Goal: Task Accomplishment & Management: Manage account settings

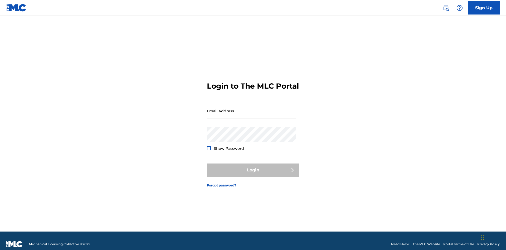
scroll to position [7, 0]
click at [251, 108] on input "Email Address" at bounding box center [251, 110] width 89 height 15
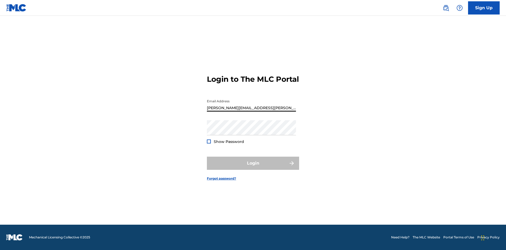
type input "[PERSON_NAME][EMAIL_ADDRESS][PERSON_NAME][DOMAIN_NAME]"
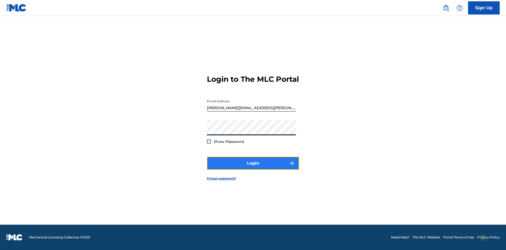
click at [253, 167] on button "Login" at bounding box center [253, 162] width 92 height 13
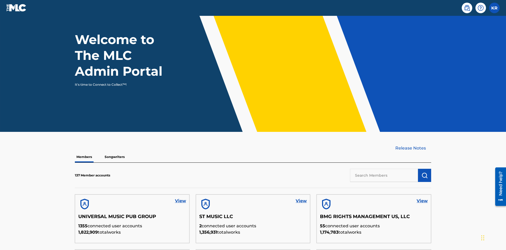
click at [384, 169] on input "text" at bounding box center [384, 175] width 68 height 13
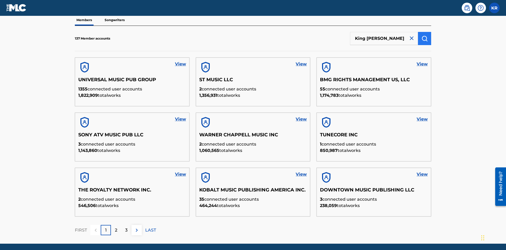
type input "King [PERSON_NAME]"
click at [424, 35] on img "submit" at bounding box center [424, 38] width 6 height 6
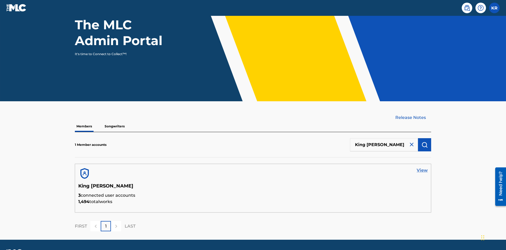
click at [422, 167] on link "View" at bounding box center [421, 170] width 11 height 6
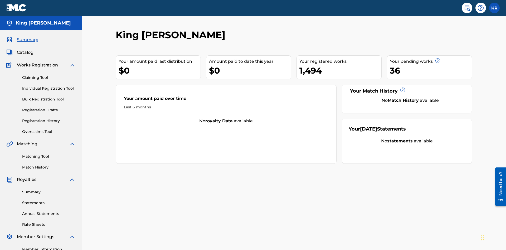
scroll to position [66, 0]
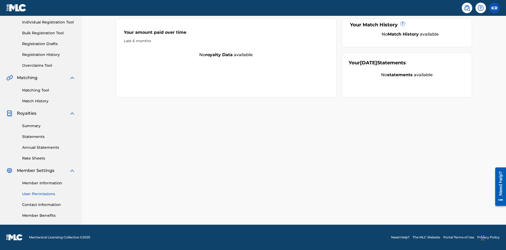
click at [49, 194] on link "User Permissions" at bounding box center [48, 194] width 53 height 6
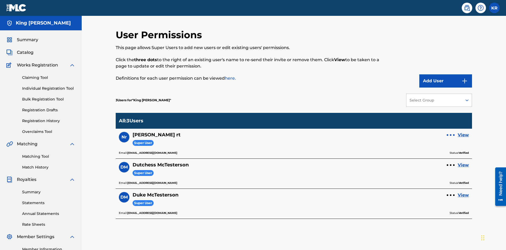
click at [450, 134] on div at bounding box center [451, 135] width 2 height 2
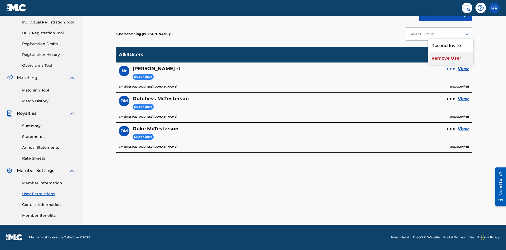
click at [450, 58] on p "Remove User" at bounding box center [450, 58] width 45 height 13
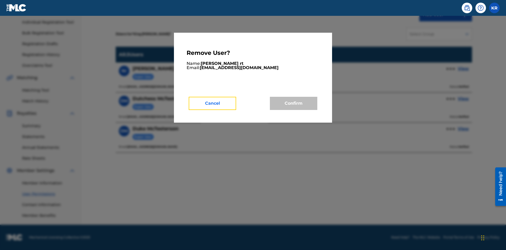
click at [212, 103] on button "Cancel" at bounding box center [212, 103] width 47 height 13
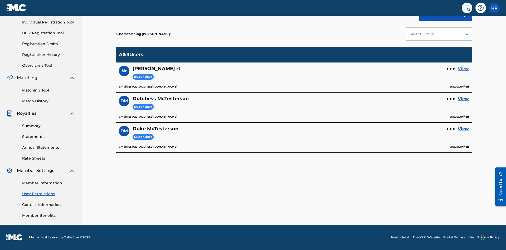
click at [463, 69] on link "View" at bounding box center [462, 69] width 11 height 6
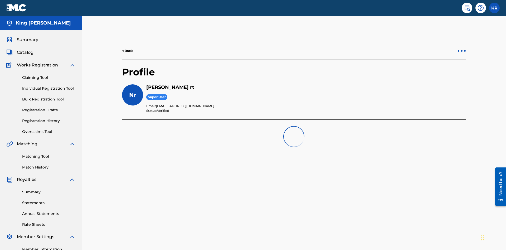
click at [461, 50] on div at bounding box center [462, 51] width 2 height 2
